Goal: Task Accomplishment & Management: Complete application form

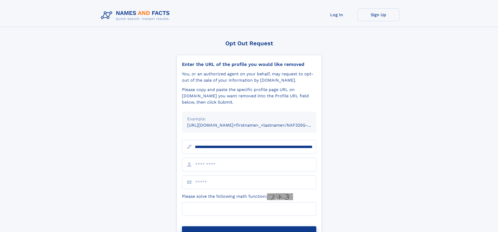
scroll to position [0, 71]
type input "**********"
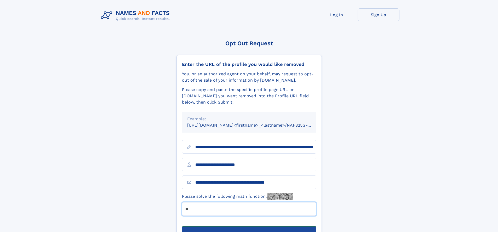
type input "**"
click at [249, 226] on button "Submit Opt Out Request" at bounding box center [249, 234] width 134 height 17
